Goal: Information Seeking & Learning: Check status

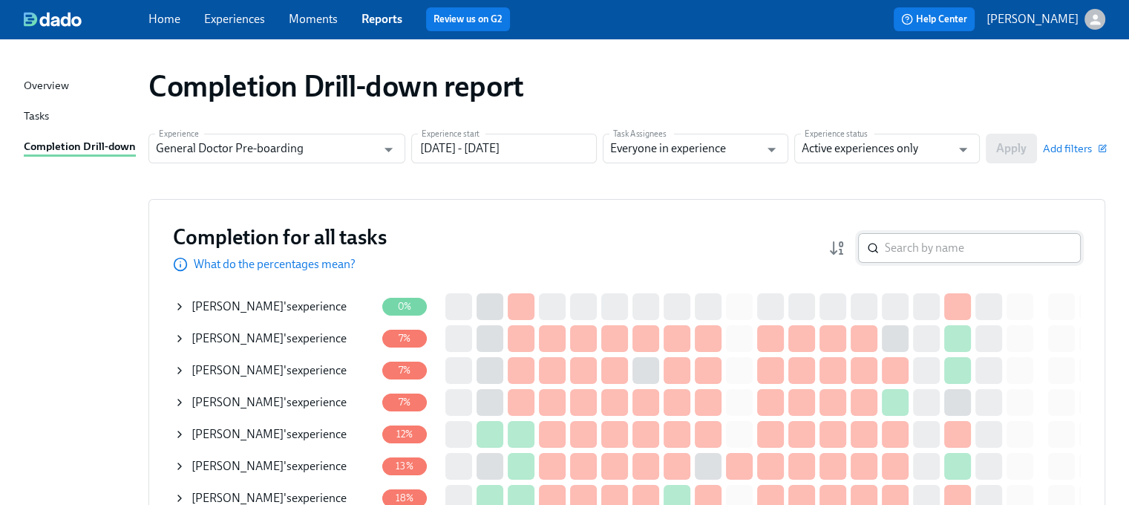
click at [925, 252] on input "search" at bounding box center [983, 248] width 196 height 30
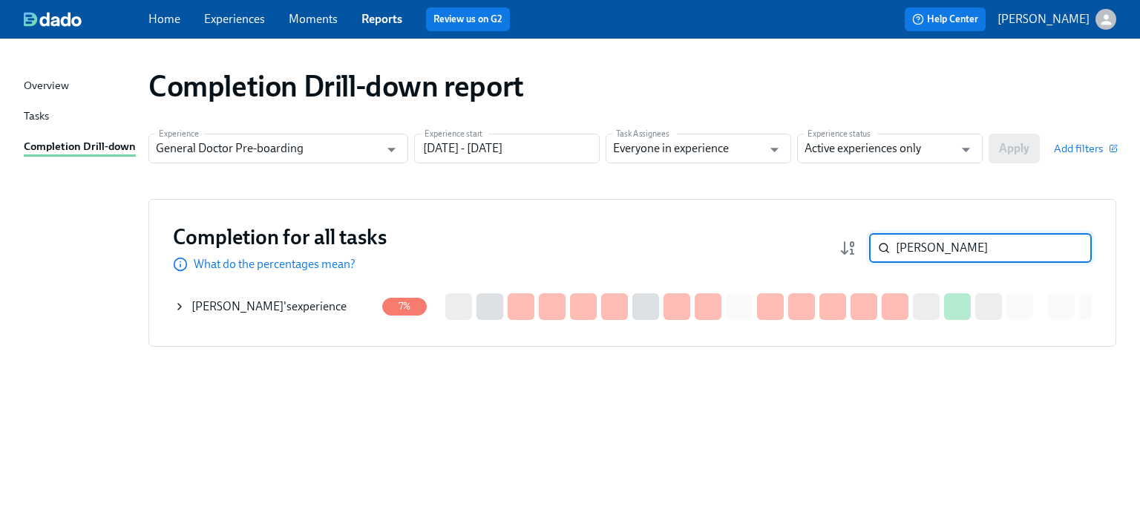
type input "[PERSON_NAME]"
click at [321, 310] on div "[PERSON_NAME] 's experience" at bounding box center [268, 306] width 155 height 16
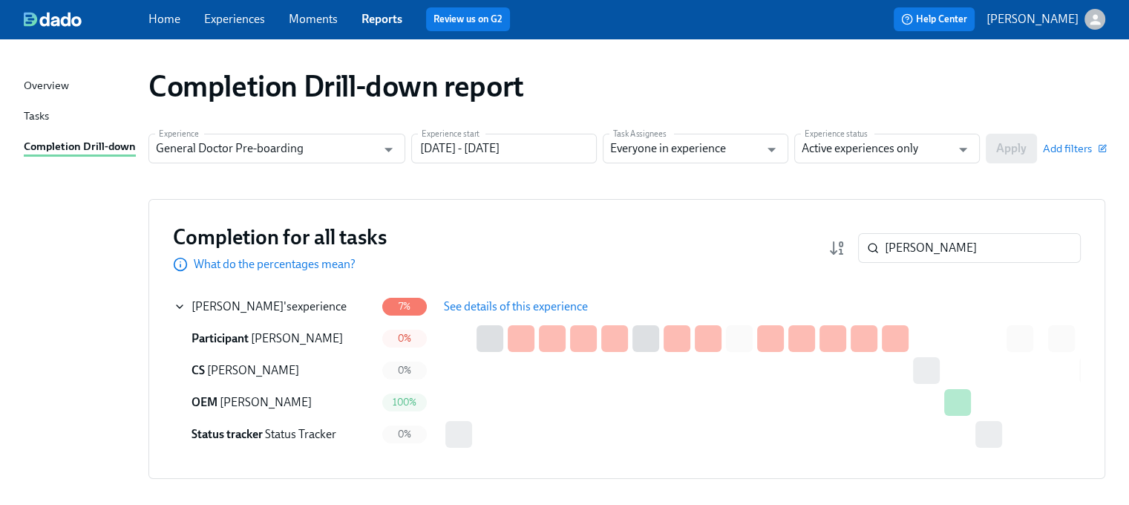
click at [519, 307] on span "See details of this experience" at bounding box center [516, 306] width 144 height 15
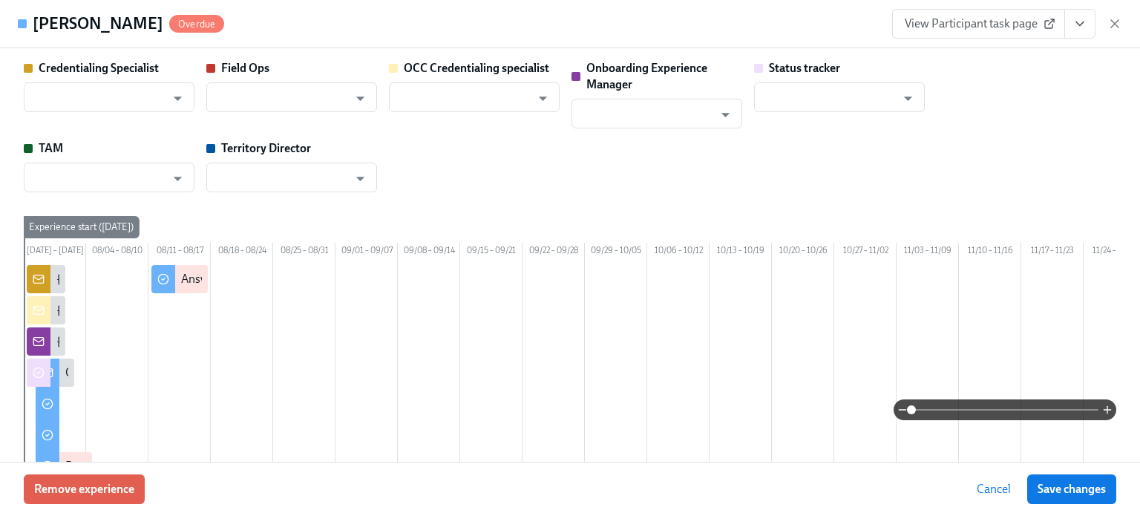
type input "[PERSON_NAME]"
type input "Status Tracker"
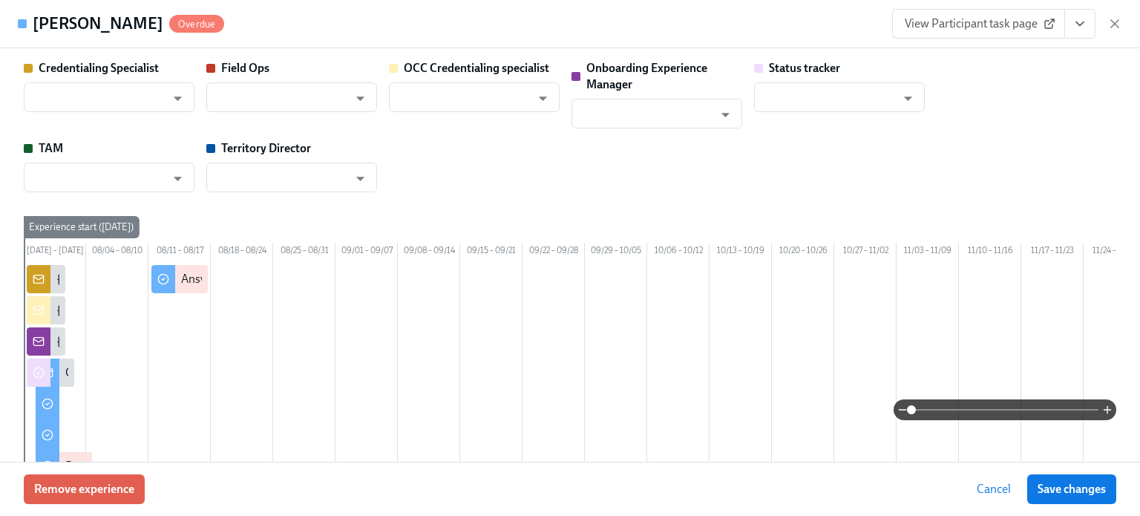
type input "[PERSON_NAME]"
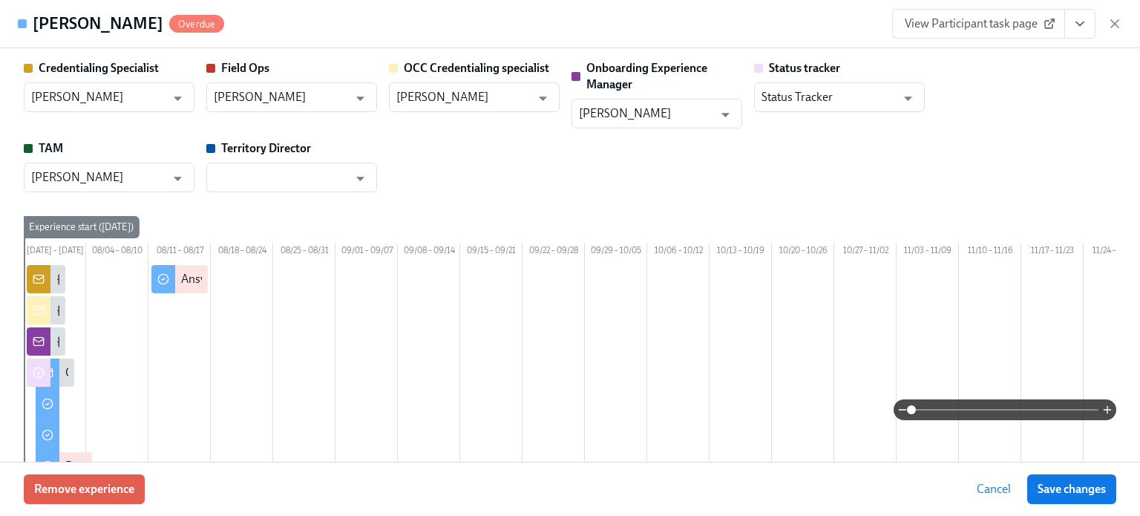
click at [995, 27] on span "View Participant task page" at bounding box center [979, 23] width 148 height 15
